Goal: Find specific page/section: Locate a particular part of the current website

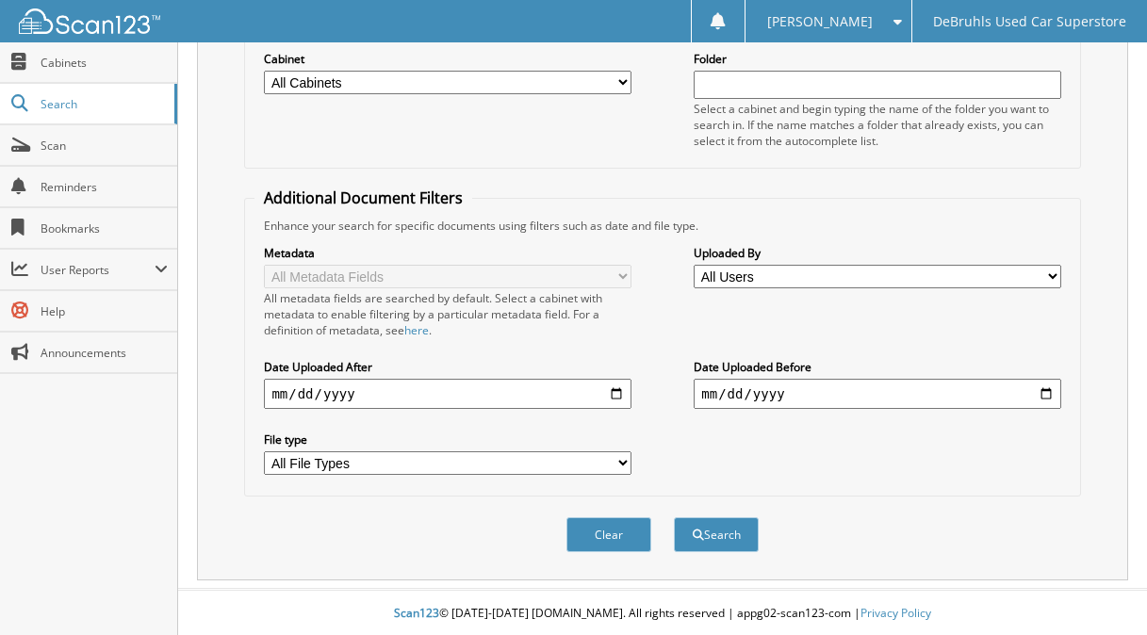
scroll to position [253, 0]
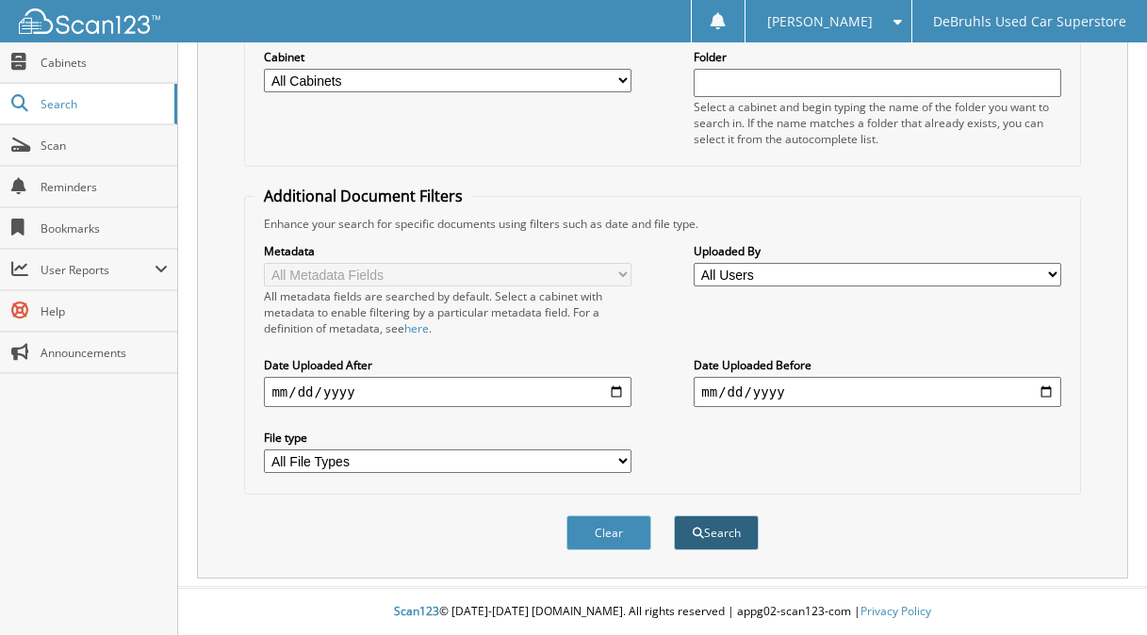
type input "12997-PRO"
click at [734, 528] on button "Search" at bounding box center [716, 532] width 85 height 35
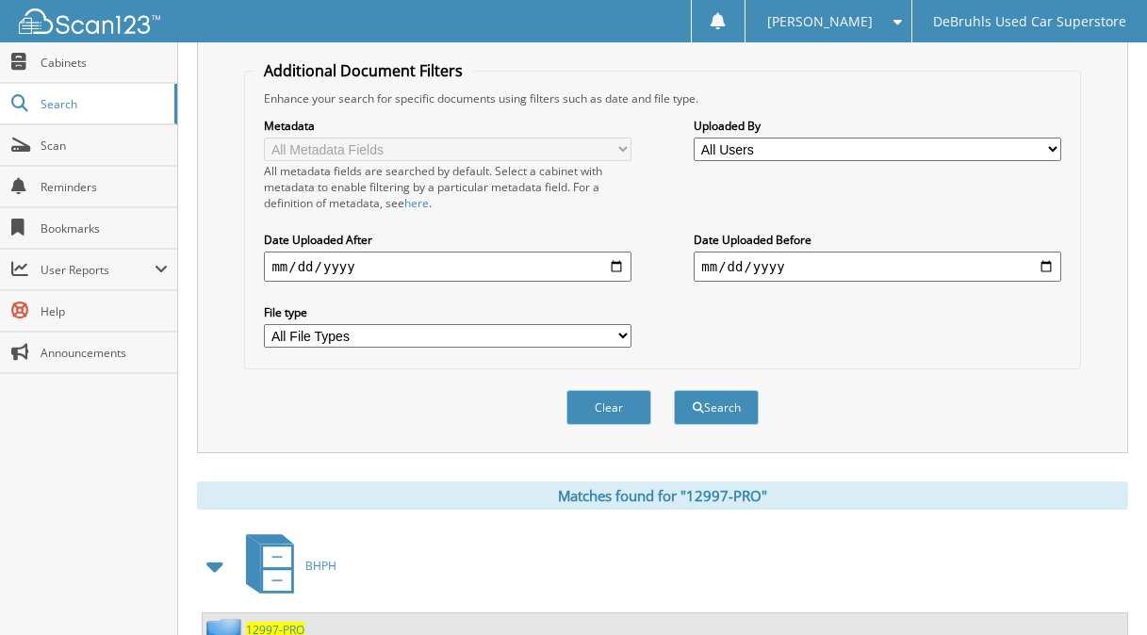
scroll to position [450, 0]
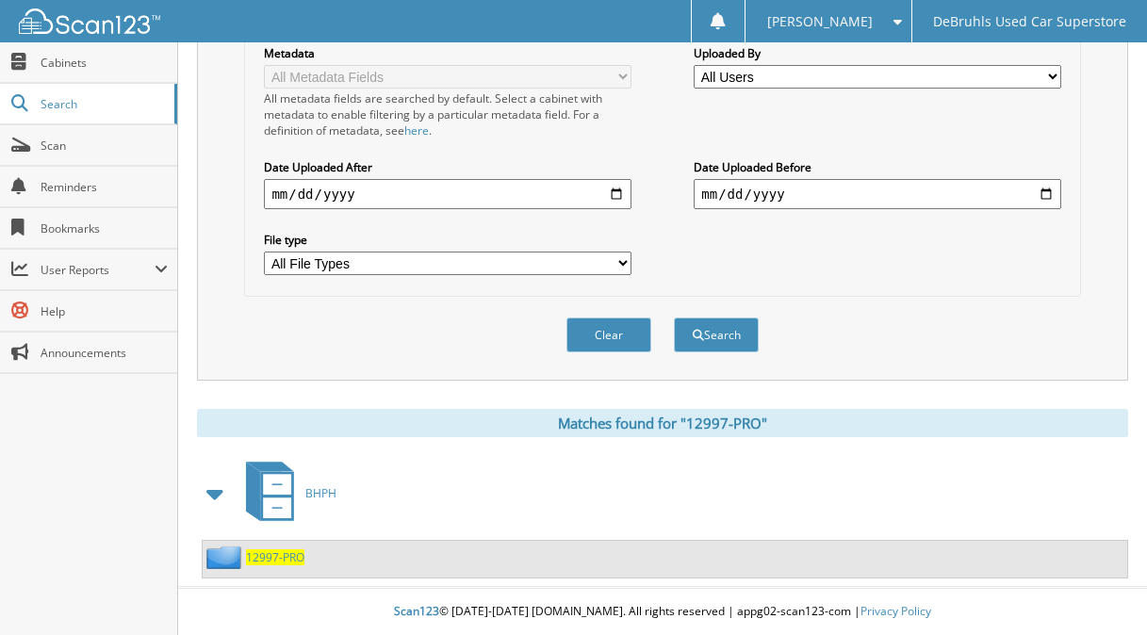
click at [296, 558] on span "12997-PRO" at bounding box center [275, 557] width 58 height 16
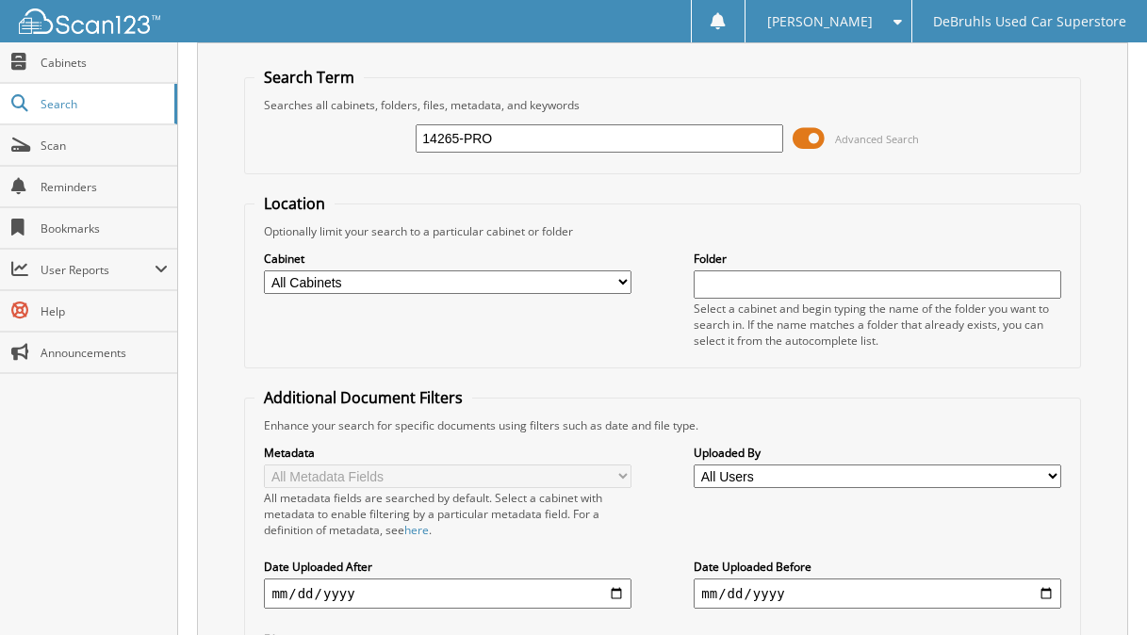
scroll to position [158, 0]
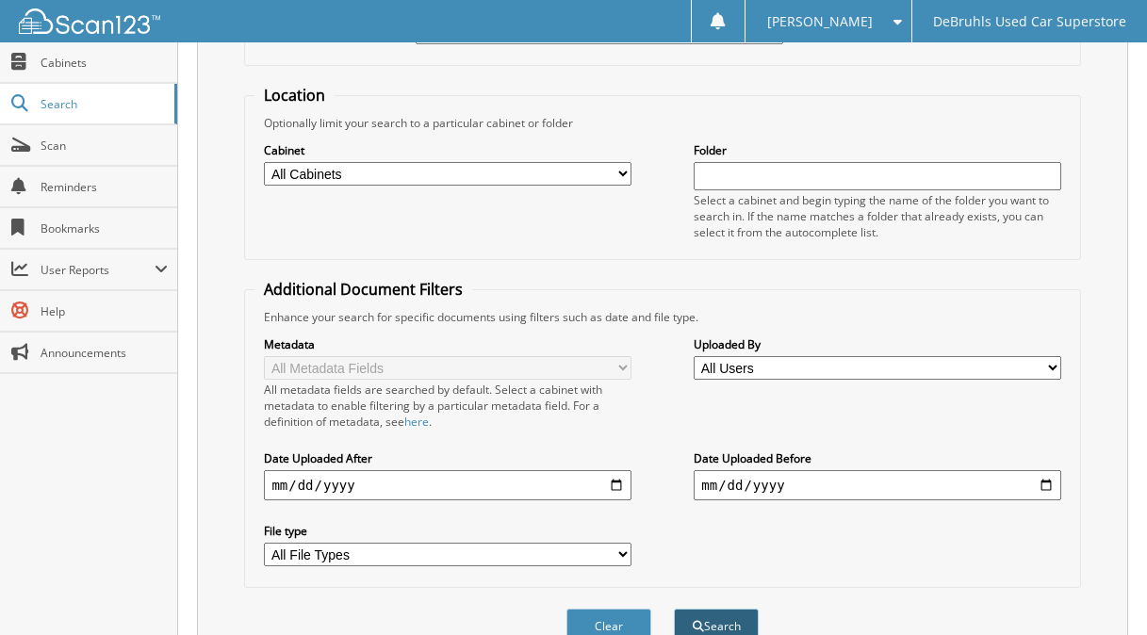
type input "14265-PRO"
click at [731, 618] on button "Search" at bounding box center [716, 626] width 85 height 35
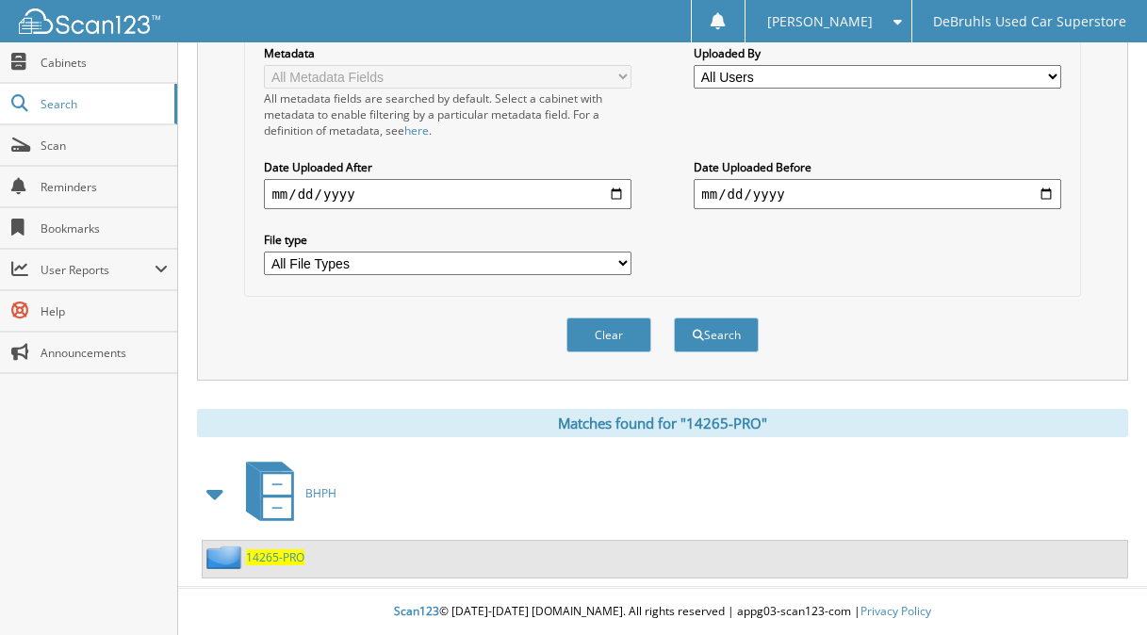
click at [269, 557] on span "14265-PRO" at bounding box center [275, 557] width 58 height 16
